Goal: Transaction & Acquisition: Purchase product/service

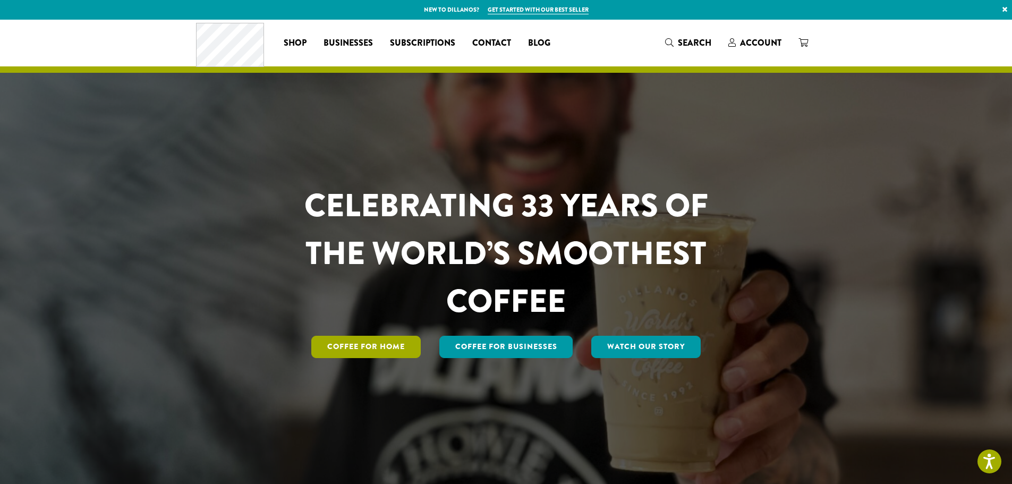
click at [381, 346] on link "Coffee for Home" at bounding box center [365, 347] width 109 height 22
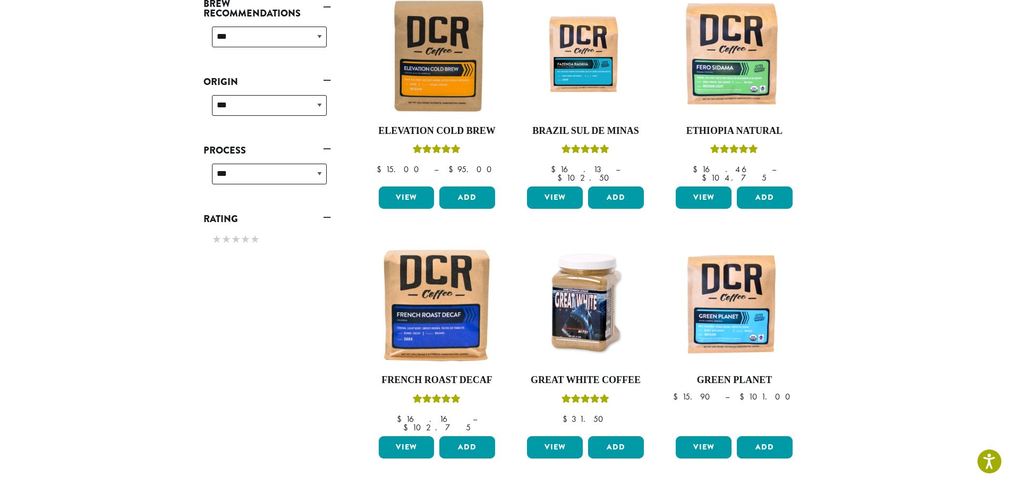
scroll to position [478, 0]
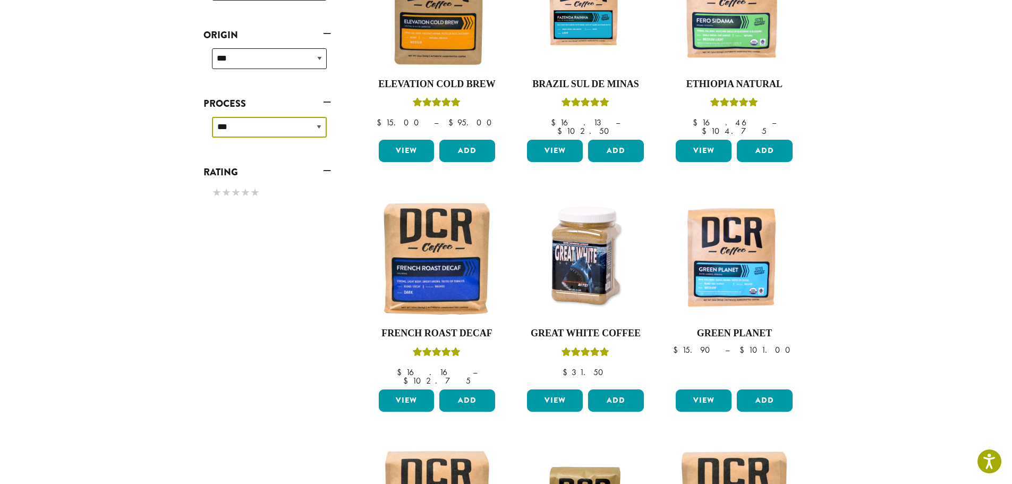
click at [322, 126] on select "**********" at bounding box center [269, 127] width 115 height 21
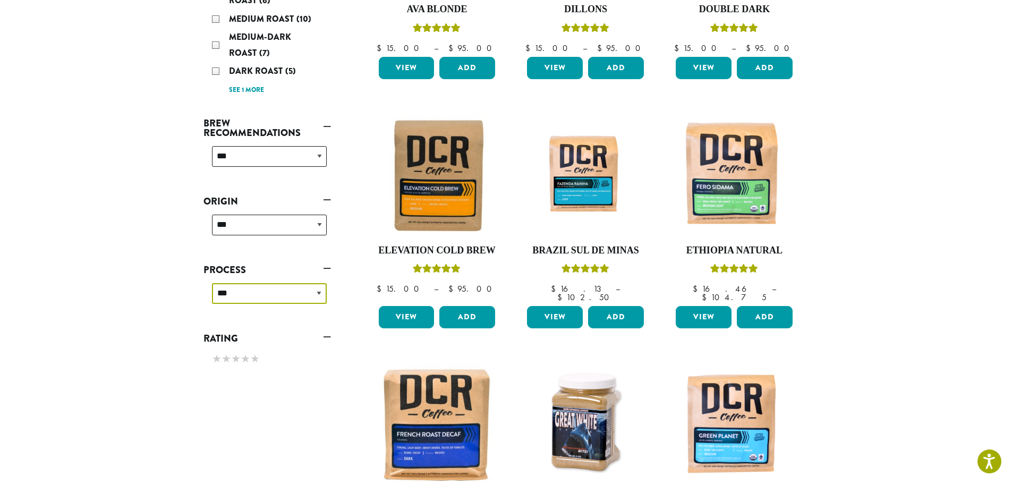
scroll to position [197, 0]
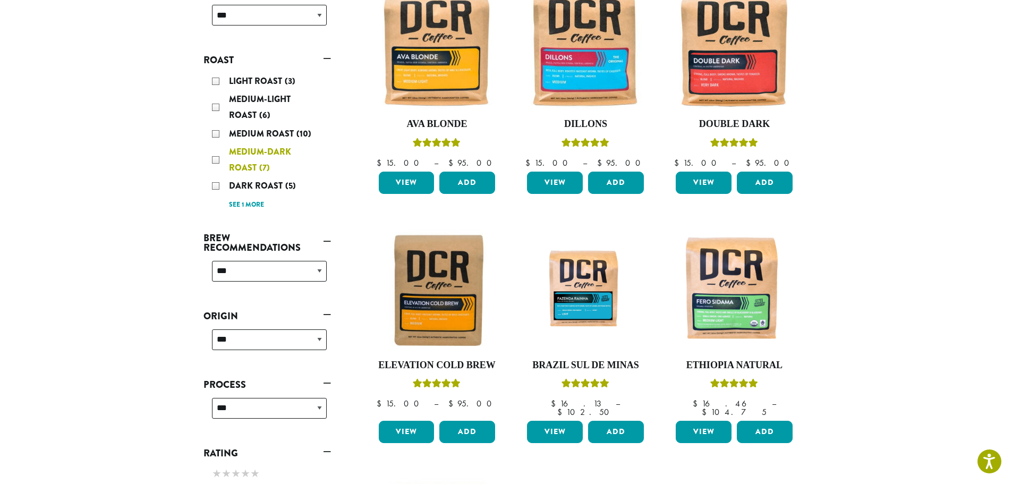
click at [216, 162] on div "Medium-Dark Roast (7)" at bounding box center [269, 160] width 115 height 32
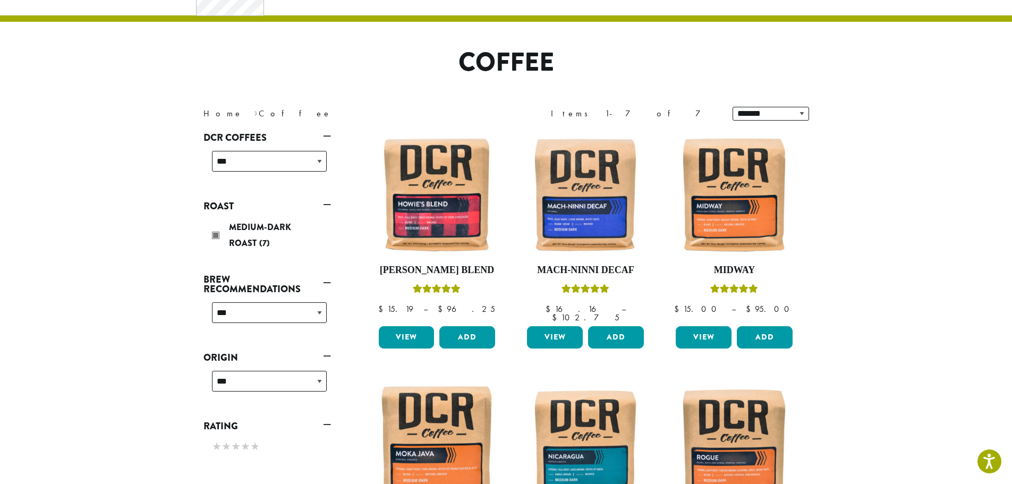
scroll to position [65, 0]
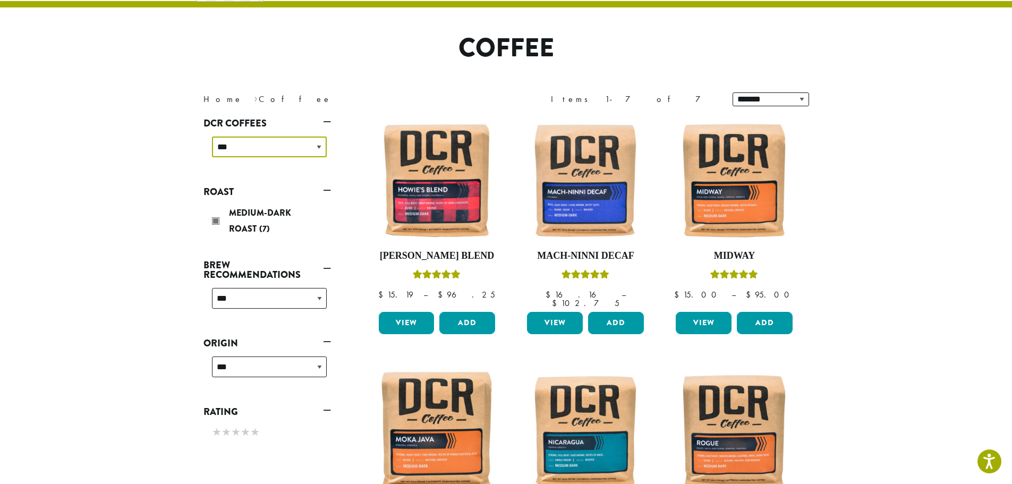
click at [320, 144] on select "**********" at bounding box center [269, 146] width 115 height 21
select select "**********"
click at [212, 136] on select "**********" at bounding box center [269, 146] width 115 height 21
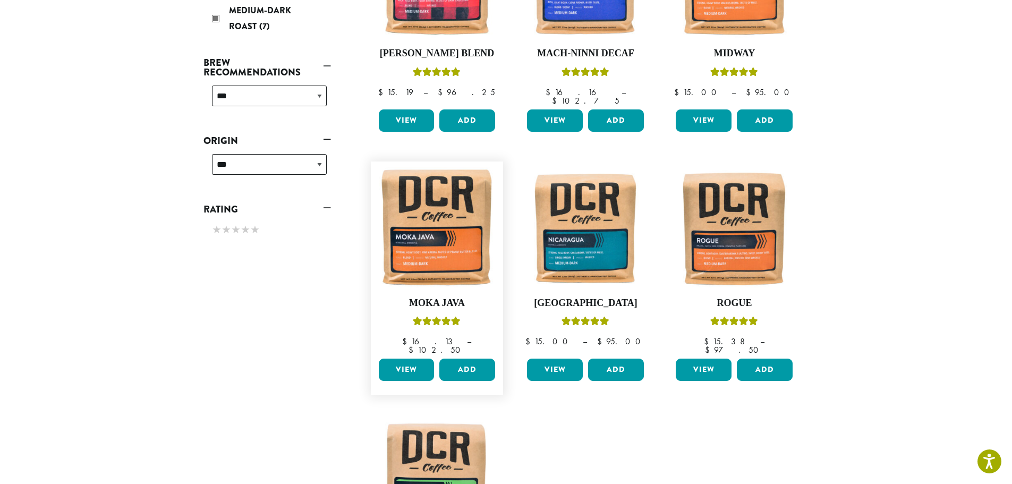
scroll to position [228, 0]
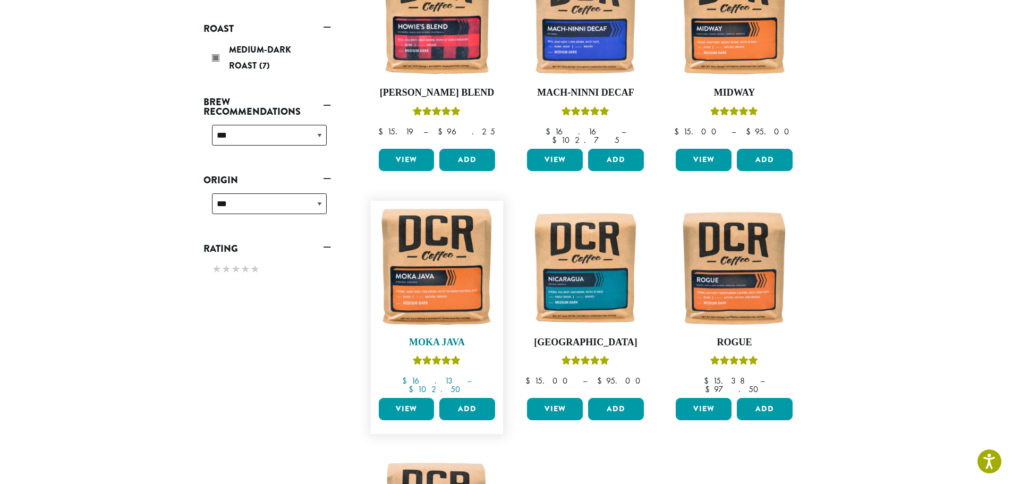
click at [449, 270] on img at bounding box center [436, 267] width 122 height 122
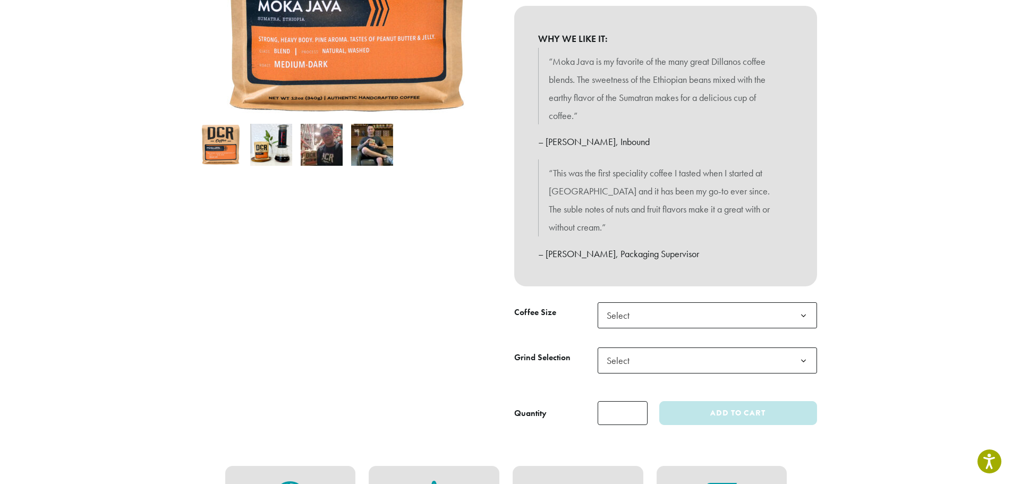
scroll to position [159, 0]
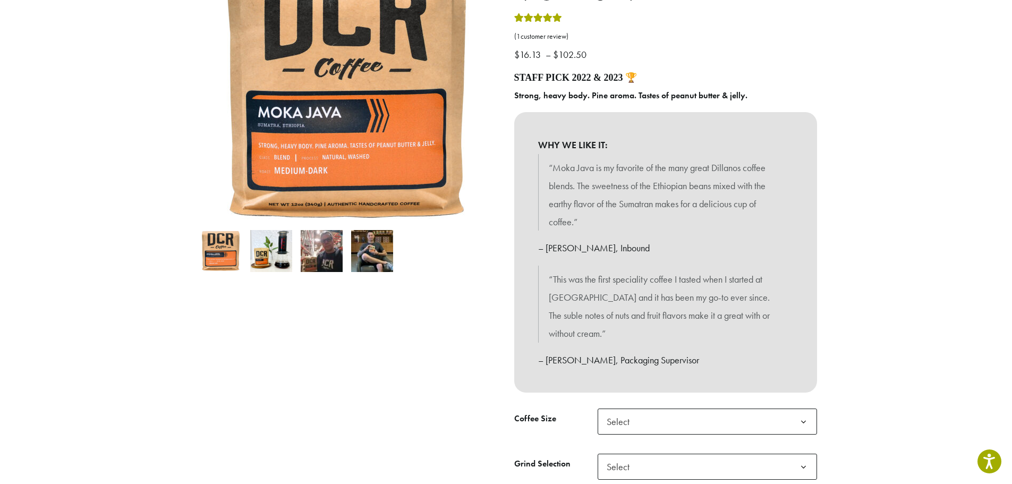
click at [329, 258] on img at bounding box center [322, 251] width 42 height 42
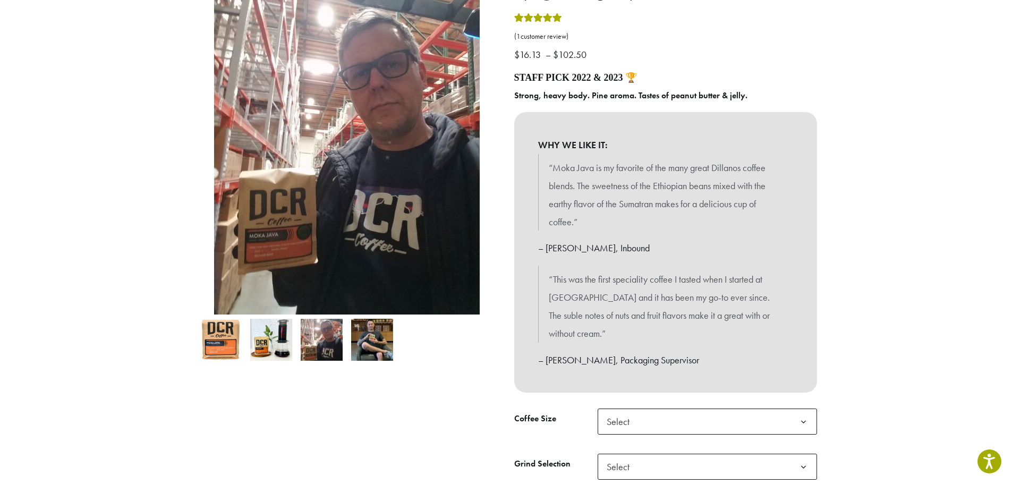
click at [373, 333] on img at bounding box center [372, 340] width 42 height 42
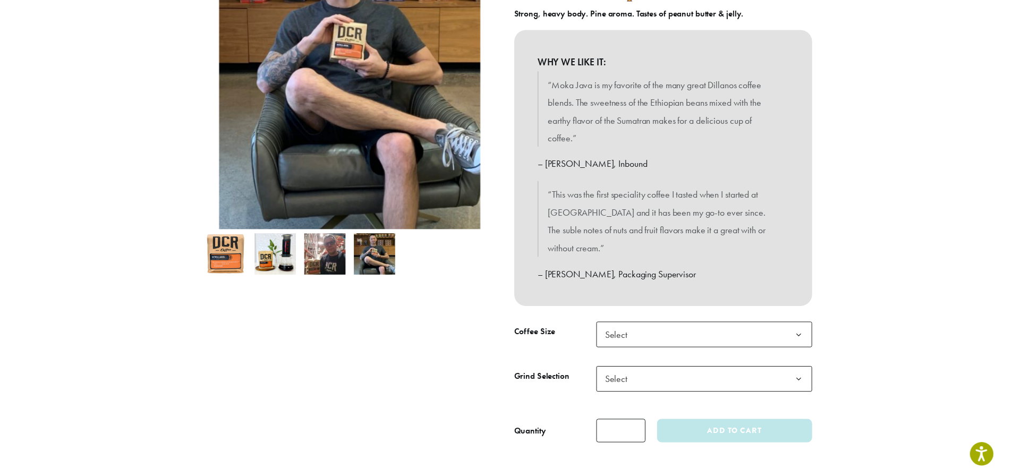
scroll to position [266, 0]
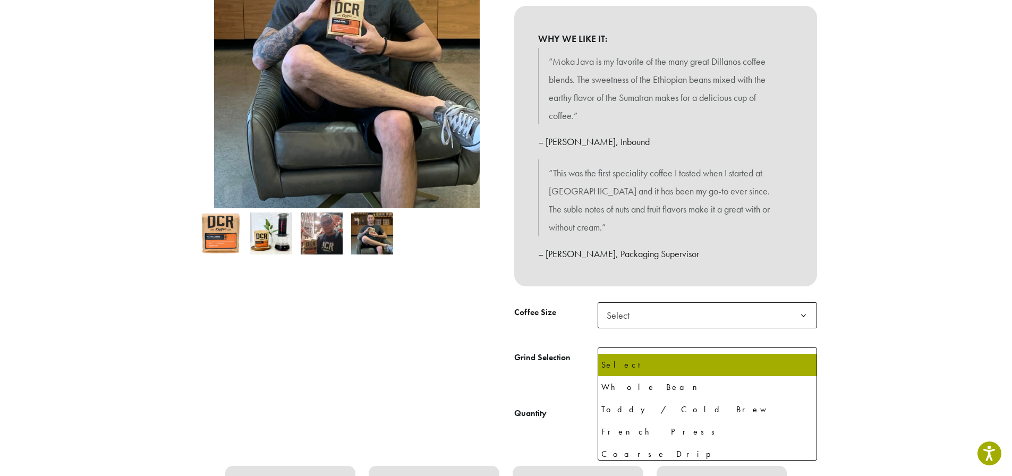
click at [806, 348] on b at bounding box center [803, 361] width 26 height 26
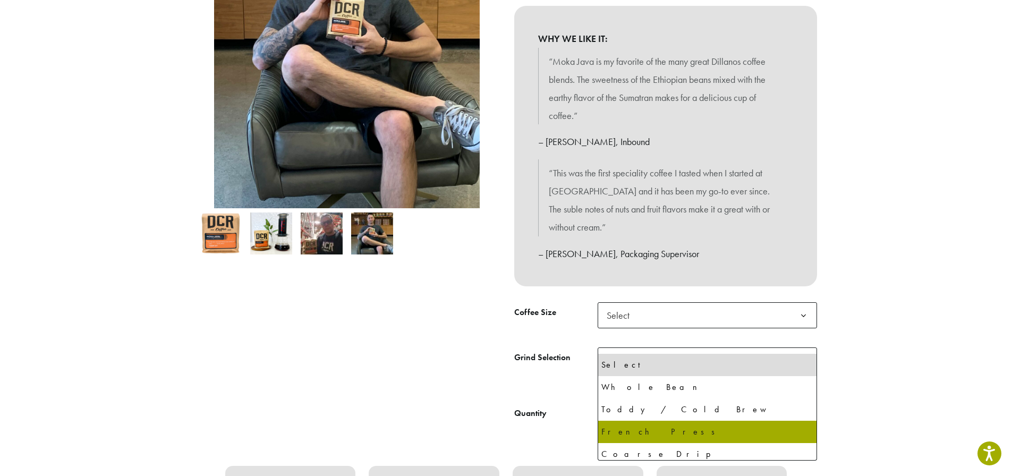
select select "**********"
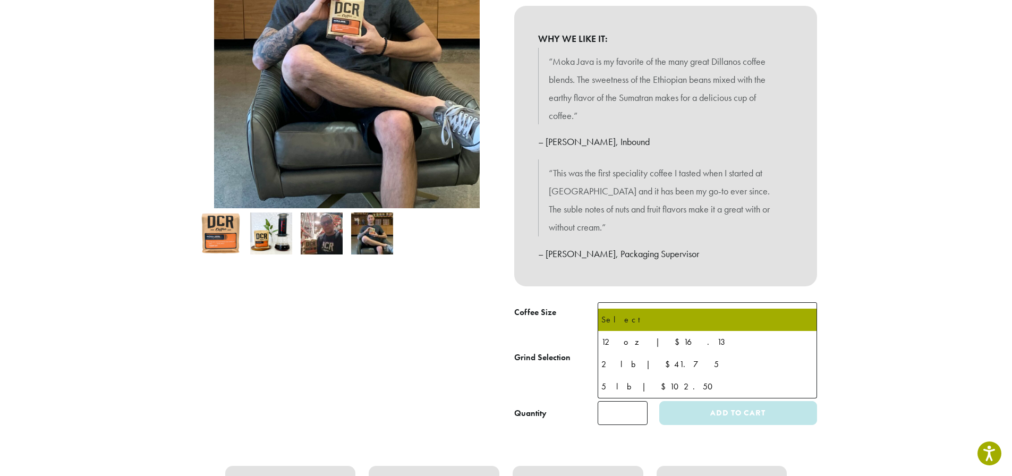
click at [805, 303] on b at bounding box center [803, 316] width 26 height 26
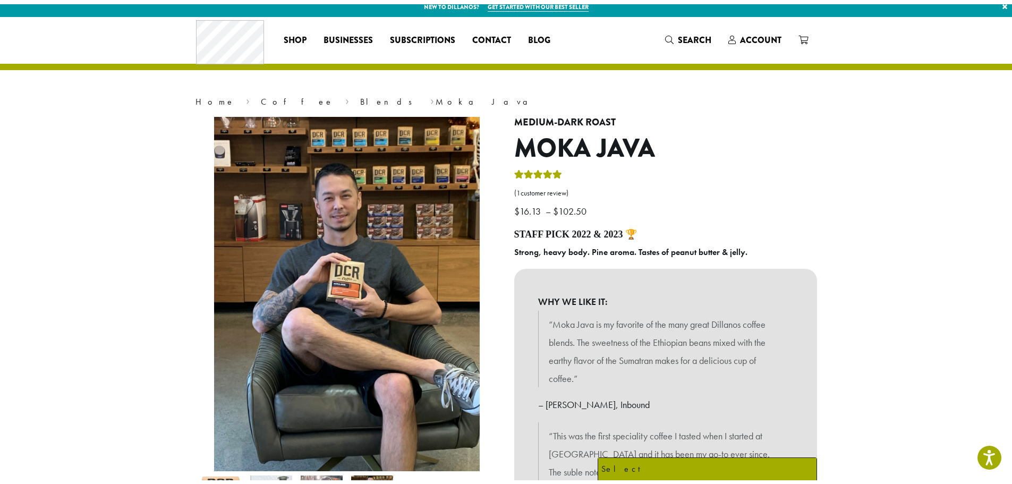
scroll to position [0, 0]
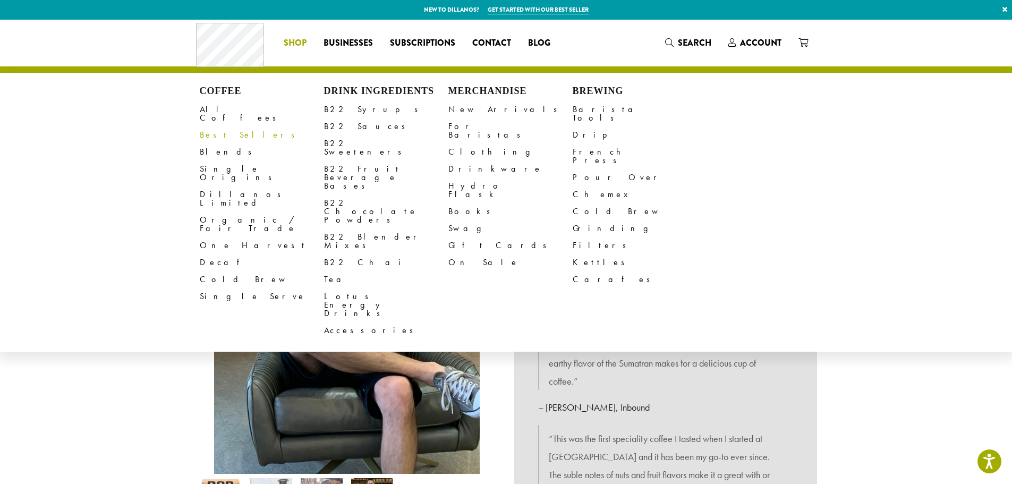
click at [222, 126] on link "Best Sellers" at bounding box center [262, 134] width 124 height 17
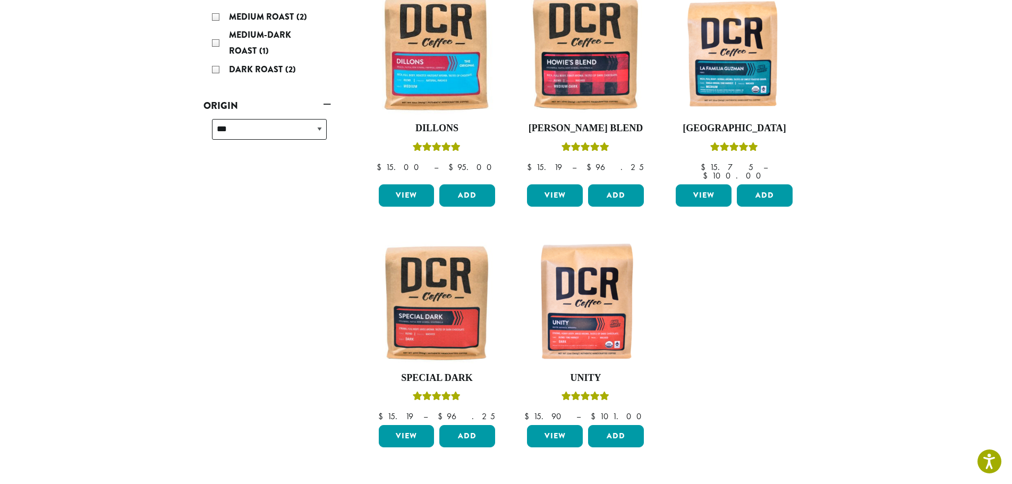
scroll to position [212, 0]
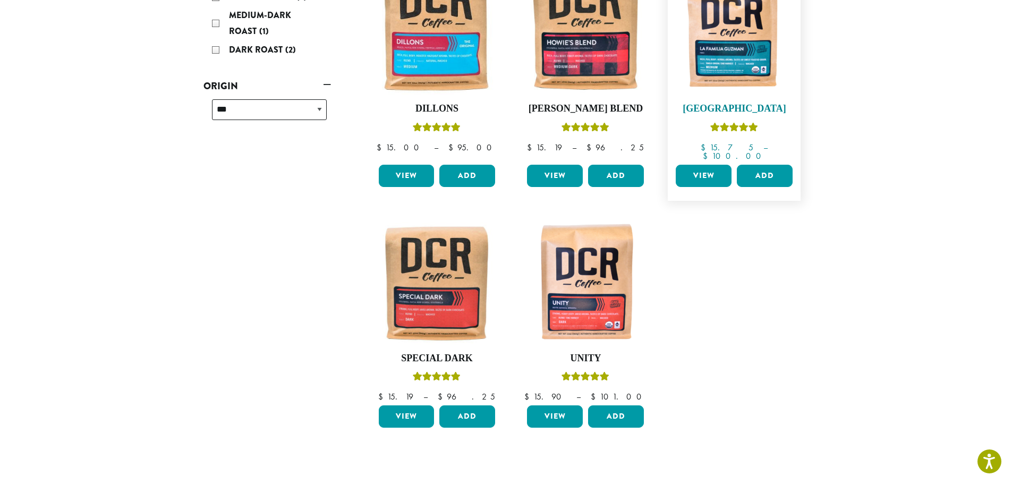
click at [731, 42] on img at bounding box center [734, 33] width 122 height 122
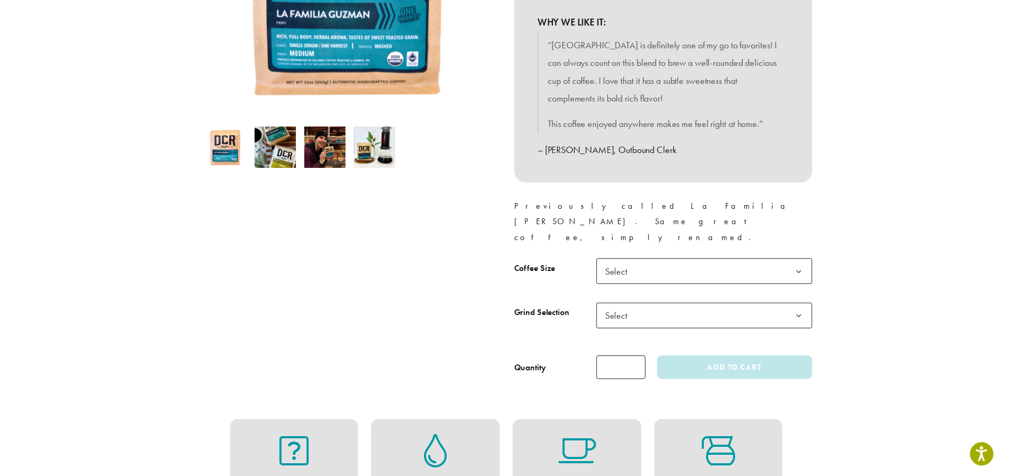
scroll to position [319, 0]
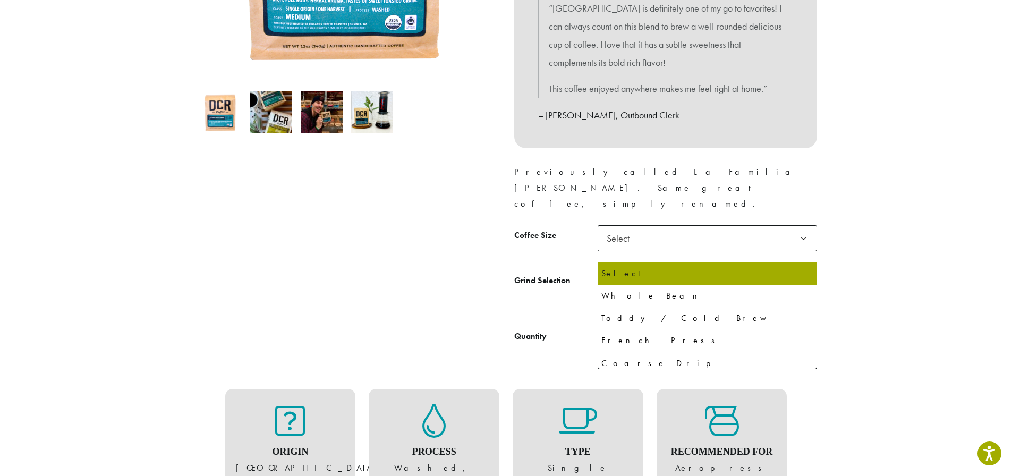
click at [801, 271] on b at bounding box center [803, 284] width 26 height 26
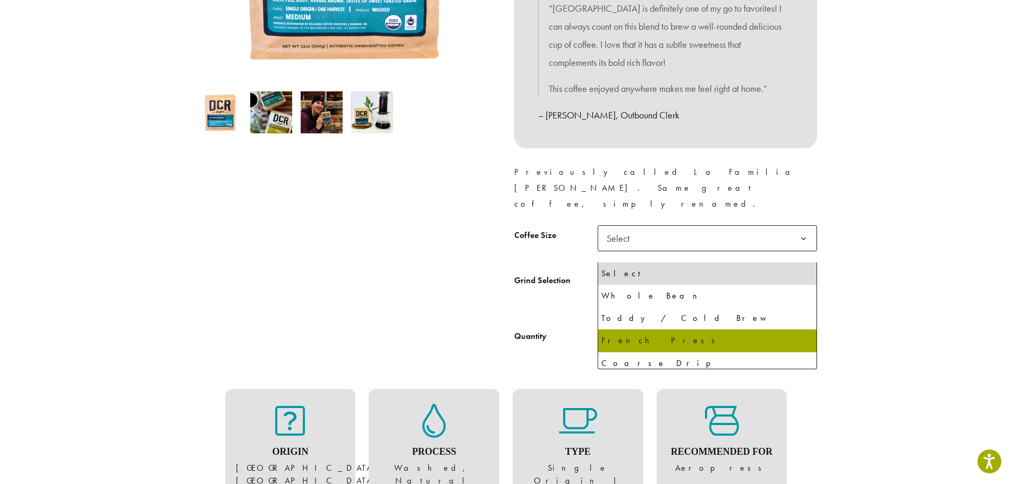
select select "**********"
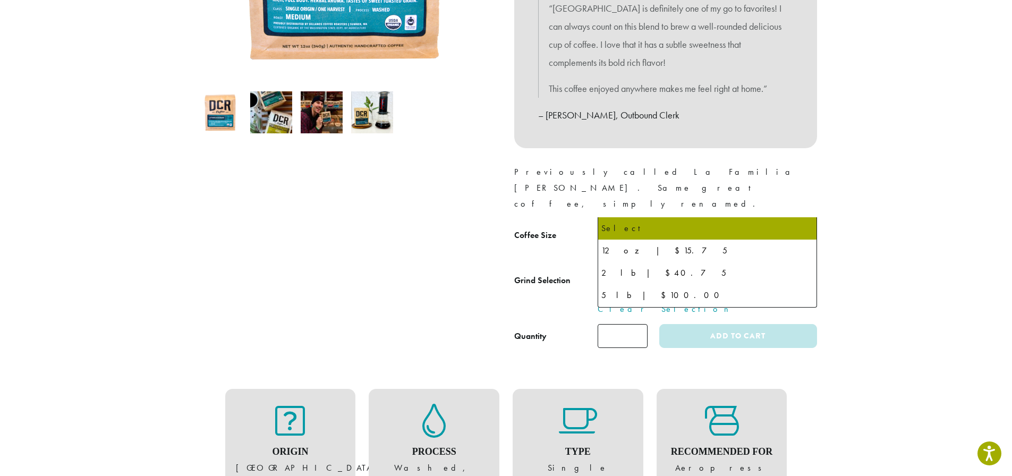
click at [803, 226] on b at bounding box center [803, 239] width 26 height 26
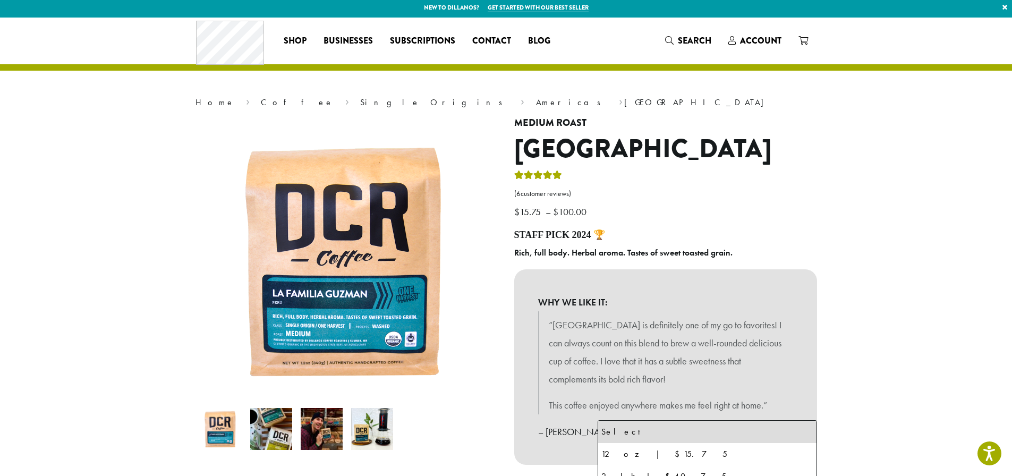
scroll to position [0, 0]
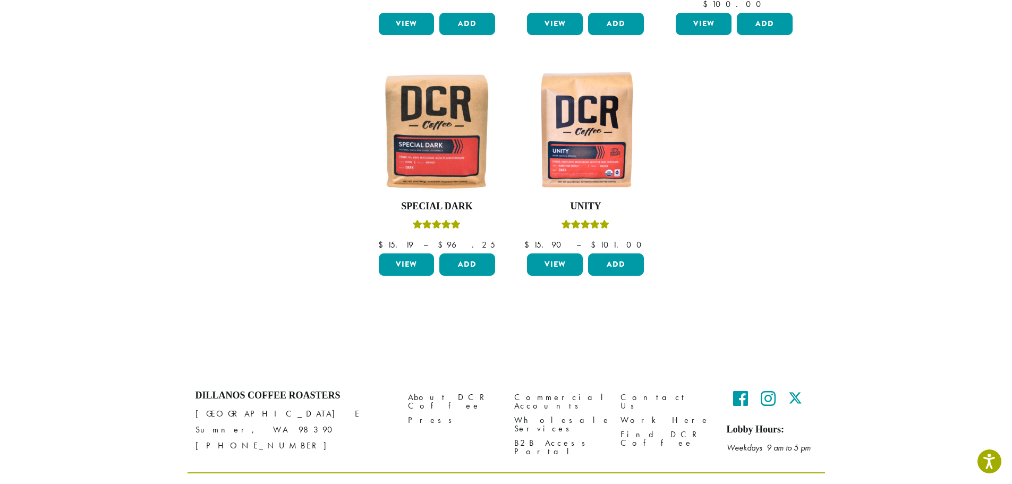
scroll to position [381, 0]
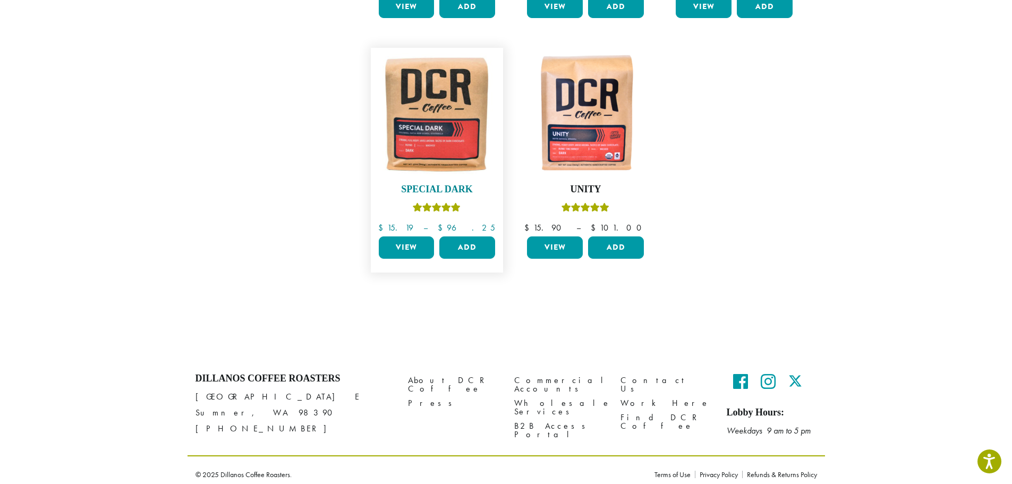
click at [434, 116] on img at bounding box center [436, 114] width 122 height 122
click at [395, 236] on link "View" at bounding box center [407, 247] width 56 height 22
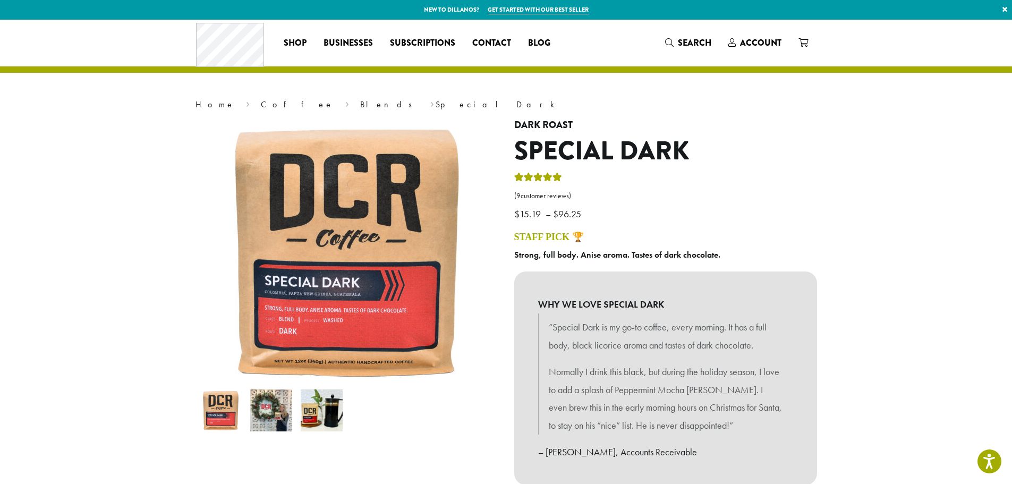
click at [560, 6] on link "Get started with our best seller" at bounding box center [538, 9] width 101 height 9
